Goal: Task Accomplishment & Management: Manage account settings

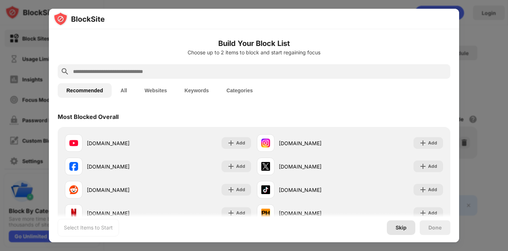
click at [398, 225] on div "Skip" at bounding box center [401, 228] width 11 height 6
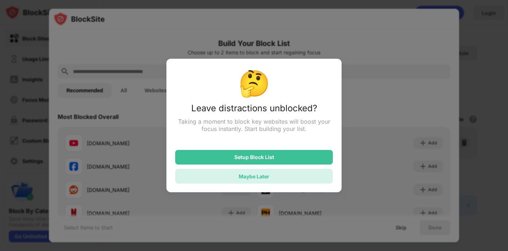
click at [278, 177] on div "Maybe Later" at bounding box center [254, 176] width 158 height 15
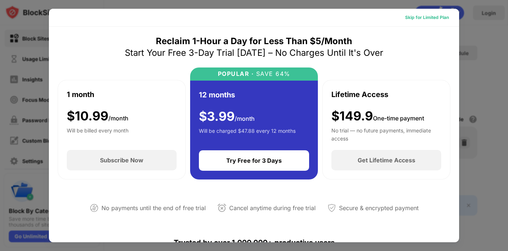
click at [436, 19] on div "Skip for Limited Plan" at bounding box center [427, 17] width 44 height 7
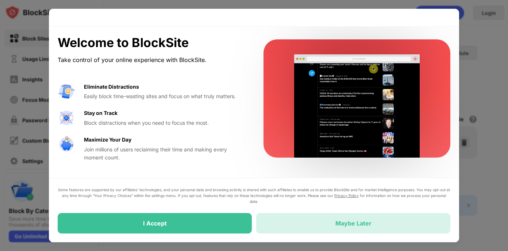
click at [315, 231] on div "Maybe Later" at bounding box center [353, 223] width 194 height 20
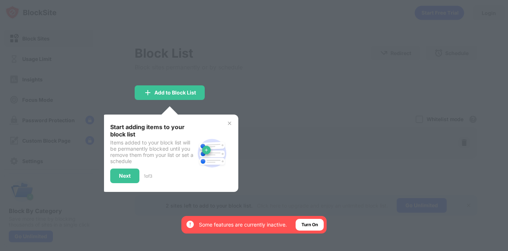
click at [231, 120] on img at bounding box center [230, 123] width 6 height 6
